Goal: Go to known website: Access a specific website the user already knows

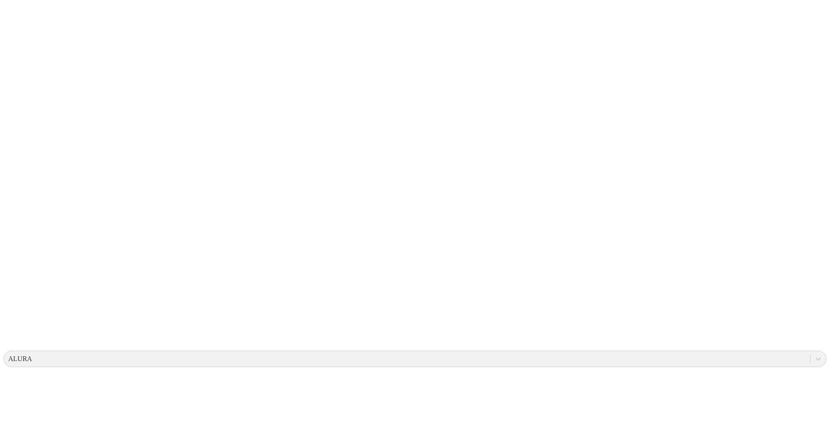
click at [18, 163] on icon at bounding box center [16, 176] width 27 height 27
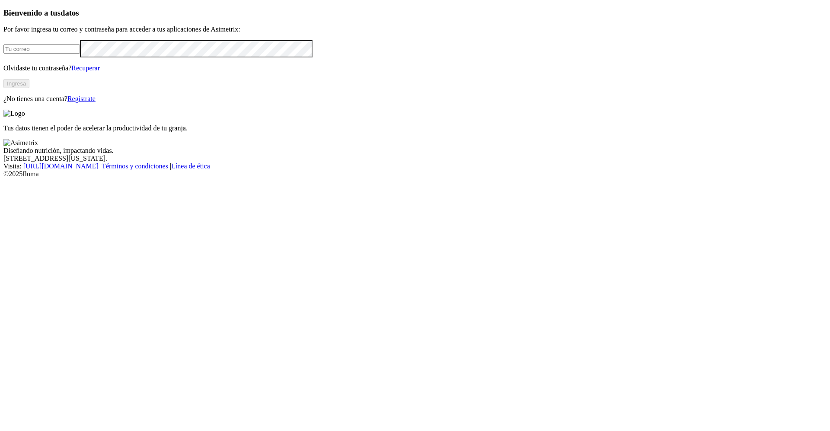
type input "[PERSON_NAME][EMAIL_ADDRESS][PERSON_NAME][DOMAIN_NAME]"
click at [29, 88] on button "Ingresa" at bounding box center [16, 83] width 26 height 9
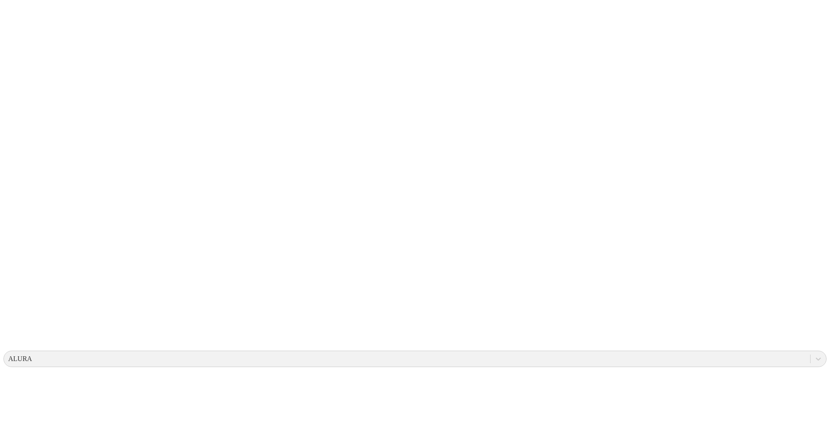
click at [18, 163] on icon at bounding box center [16, 176] width 27 height 27
